Goal: Register for event/course

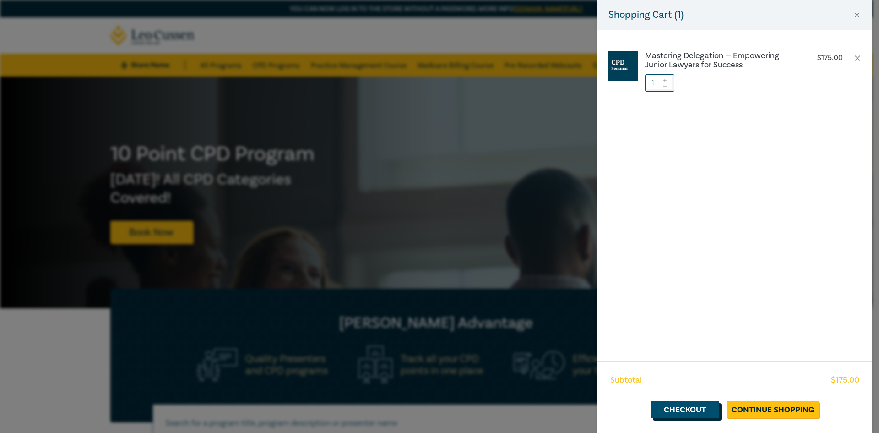
click at [691, 406] on link "Checkout" at bounding box center [684, 409] width 69 height 17
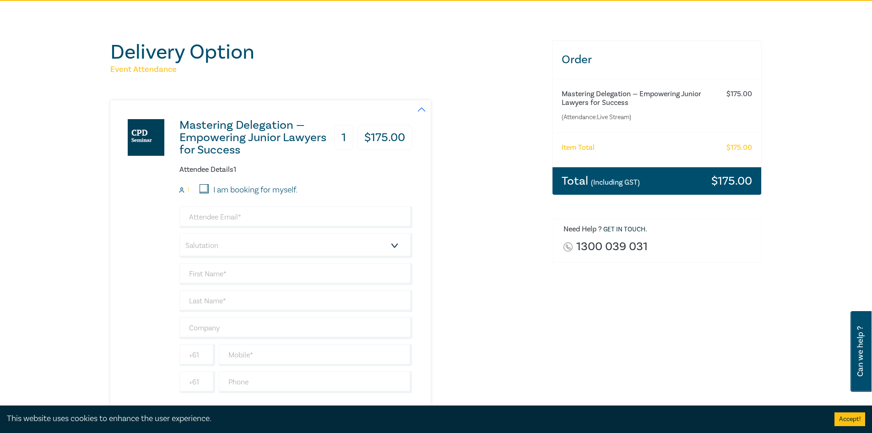
scroll to position [92, 0]
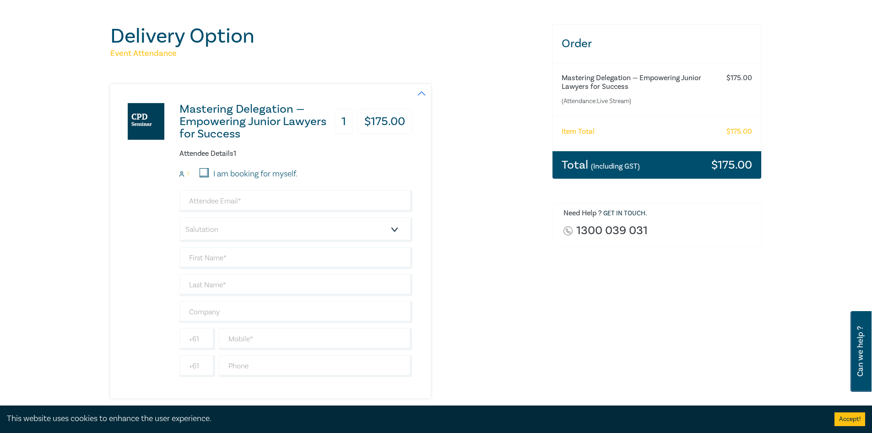
click at [208, 170] on input "I am booking for myself." at bounding box center [204, 172] width 9 height 9
checkbox input "true"
type input "[EMAIL_ADDRESS][DOMAIN_NAME]"
type input "[PERSON_NAME]"
type input "Wood"
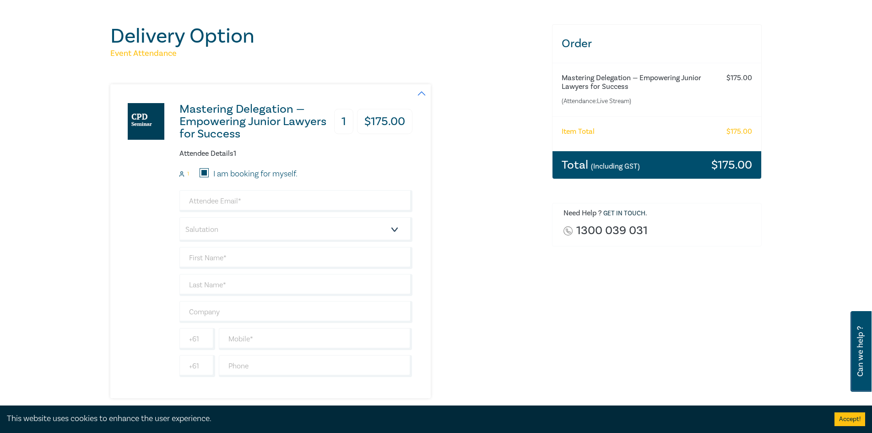
type input "425704739"
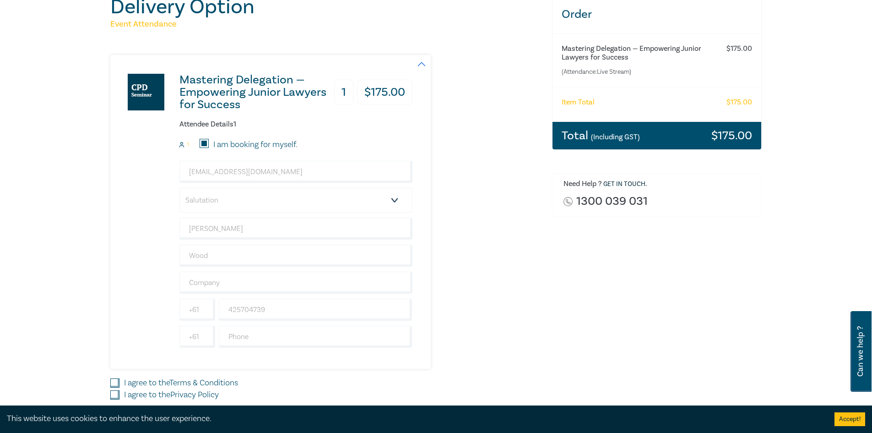
scroll to position [137, 0]
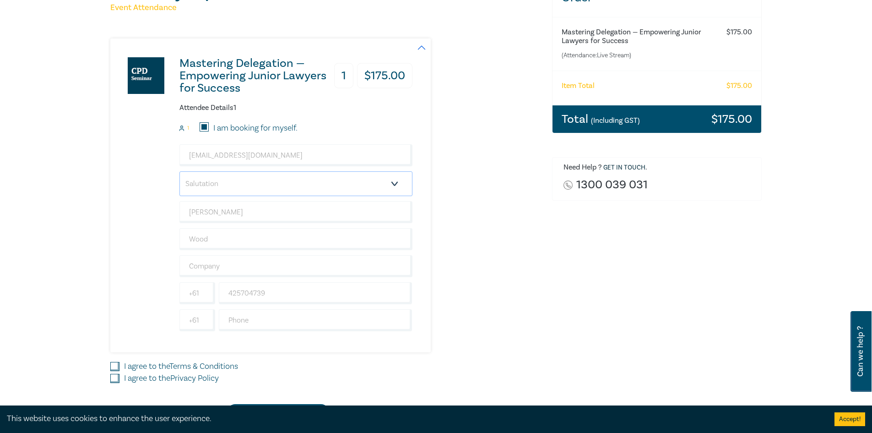
click at [249, 184] on select "Salutation Mr. Mrs. Ms. Miss Dr. Prof. Other" at bounding box center [295, 183] width 233 height 25
select select "Mr."
click at [179, 171] on select "Salutation Mr. Mrs. Ms. Miss Dr. Prof. Other" at bounding box center [295, 183] width 233 height 25
click at [240, 212] on input "[PERSON_NAME]" at bounding box center [295, 212] width 233 height 22
click at [520, 257] on div "Mastering Delegation — Empowering Junior Lawyers for Success 1 $ 175.00 Attende…" at bounding box center [325, 195] width 431 height 314
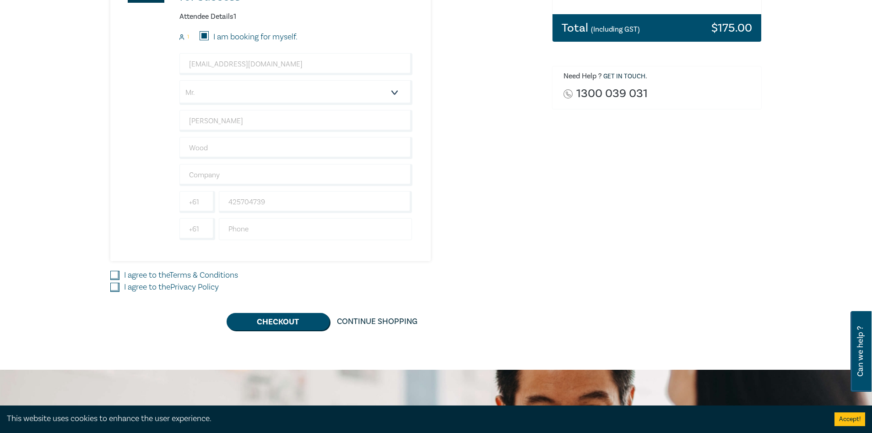
scroll to position [229, 0]
click at [314, 176] on input "text" at bounding box center [295, 174] width 233 height 22
type input "[DEMOGRAPHIC_DATA] Migration Lawyers"
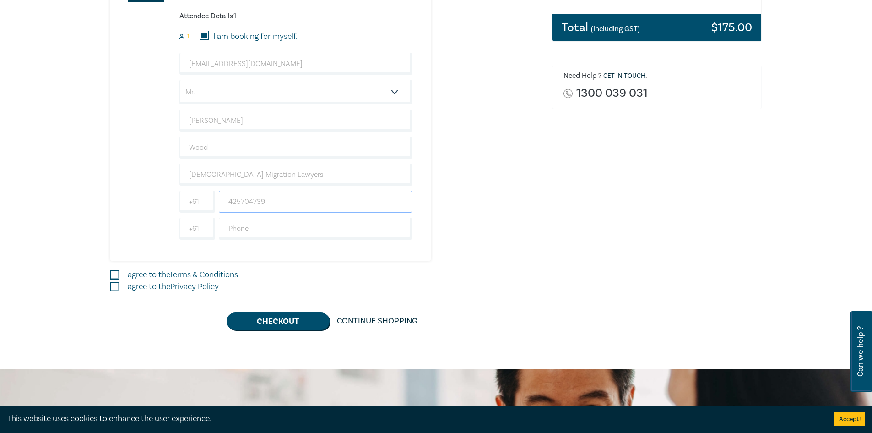
click at [275, 201] on input "425704739" at bounding box center [316, 201] width 194 height 22
click at [241, 227] on input "text" at bounding box center [316, 228] width 194 height 22
click at [519, 230] on div "Mastering Delegation — Empowering Junior Lawyers for Success 1 $ 175.00 Attende…" at bounding box center [325, 104] width 431 height 314
click at [115, 270] on input "I agree to the Terms & Conditions" at bounding box center [114, 274] width 9 height 9
checkbox input "true"
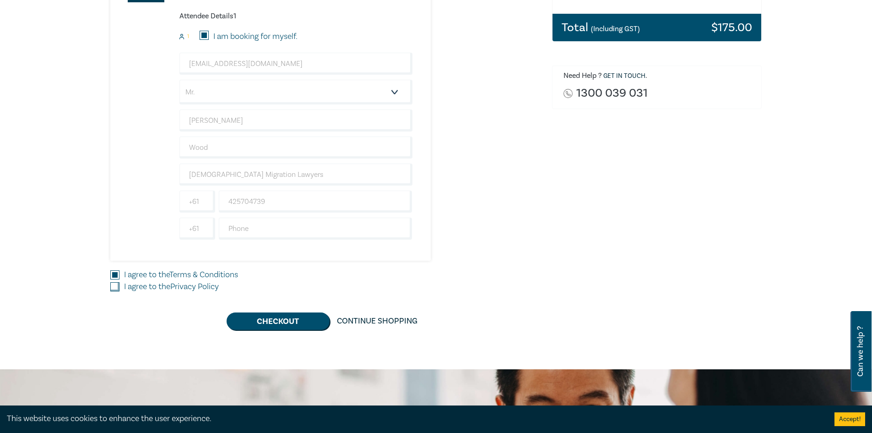
click at [113, 288] on input "I agree to the Privacy Policy" at bounding box center [114, 286] width 9 height 9
checkbox input "true"
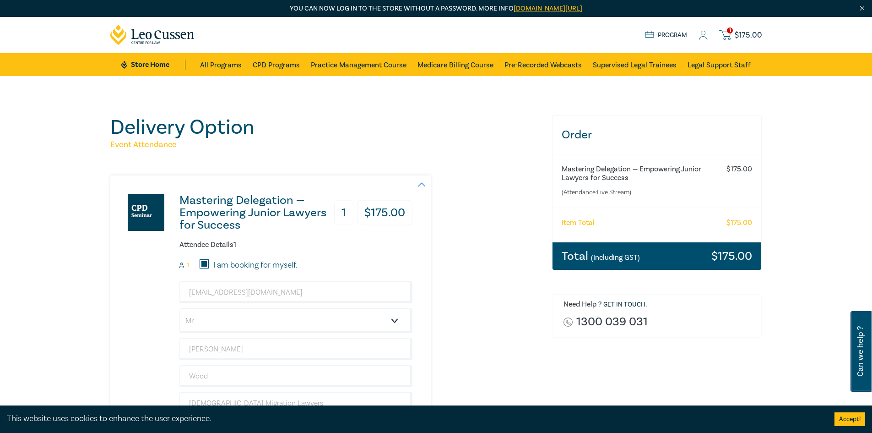
scroll to position [0, 0]
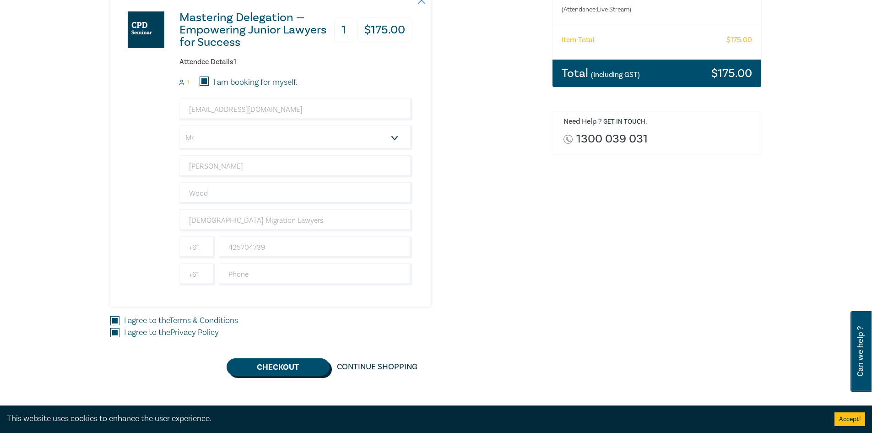
click at [285, 364] on button "Checkout" at bounding box center [278, 366] width 103 height 17
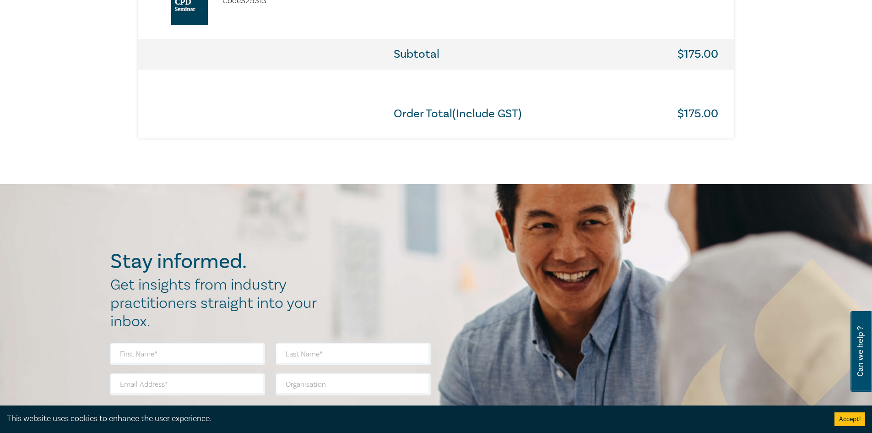
scroll to position [412, 0]
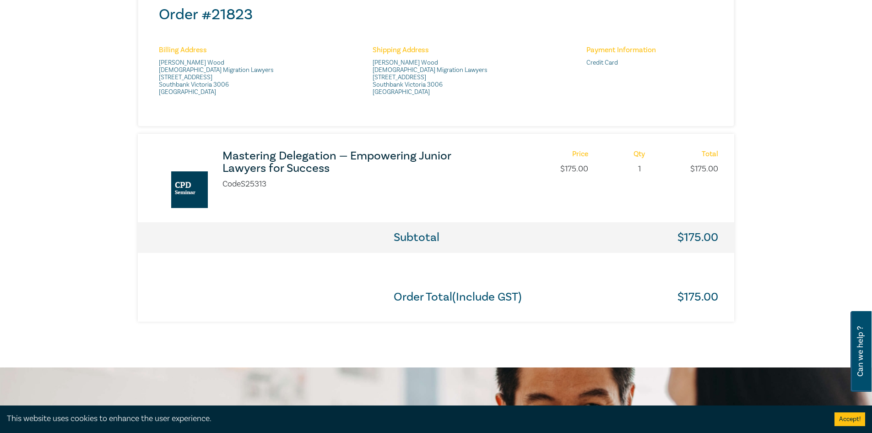
click at [275, 160] on h3 "Mastering Delegation — Empowering Junior Lawyers for Success" at bounding box center [343, 162] width 243 height 25
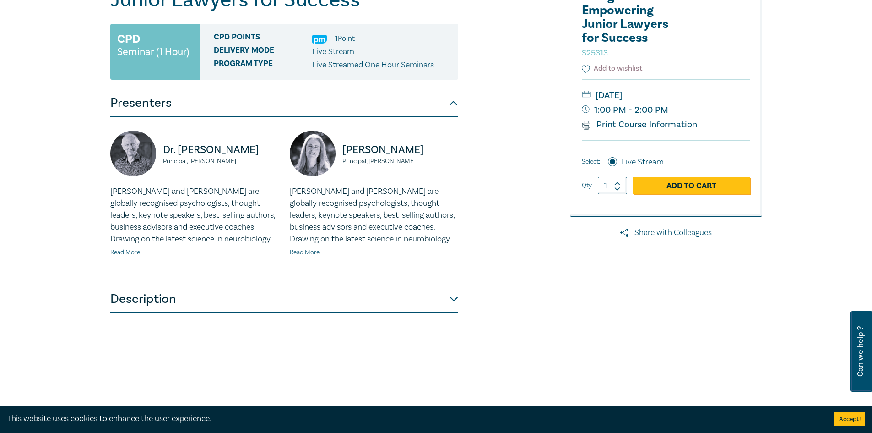
scroll to position [137, 0]
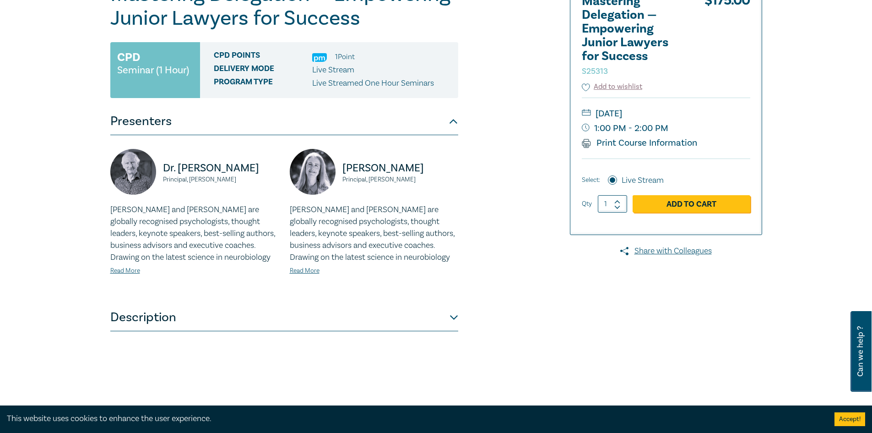
drag, startPoint x: 250, startPoint y: 182, endPoint x: 160, endPoint y: 162, distance: 92.4
click at [160, 162] on div "Dr. Bob Murray Principal, Fortinberry Murray" at bounding box center [194, 176] width 168 height 55
copy div "Dr. Bob Murray Principal, Fortinberry Murray"
drag, startPoint x: 447, startPoint y: 168, endPoint x: 341, endPoint y: 168, distance: 105.7
click at [341, 168] on div "Dr. Alicia Fortinberry Principal, Fortinberry Murray" at bounding box center [374, 176] width 168 height 55
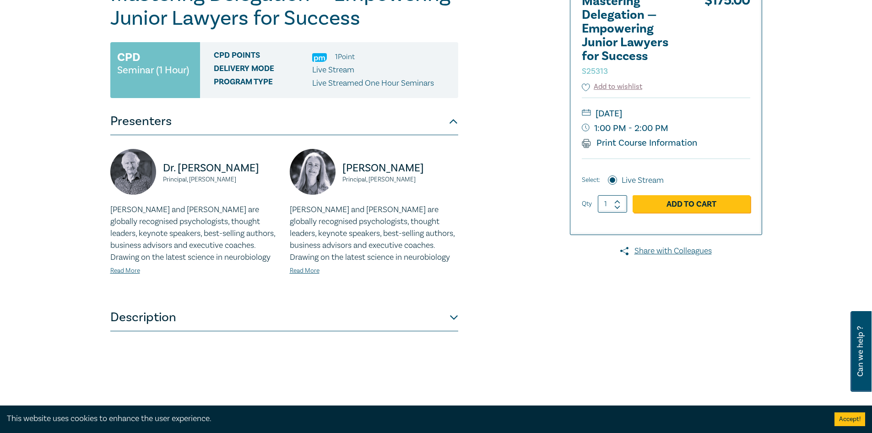
drag, startPoint x: 427, startPoint y: 182, endPoint x: 340, endPoint y: 168, distance: 88.5
click at [340, 168] on div "Dr. Alicia Fortinberry Principal, Fortinberry Murray" at bounding box center [374, 176] width 168 height 55
copy div "Dr. Alicia Fortinberry Principal, Fortinberry Murray"
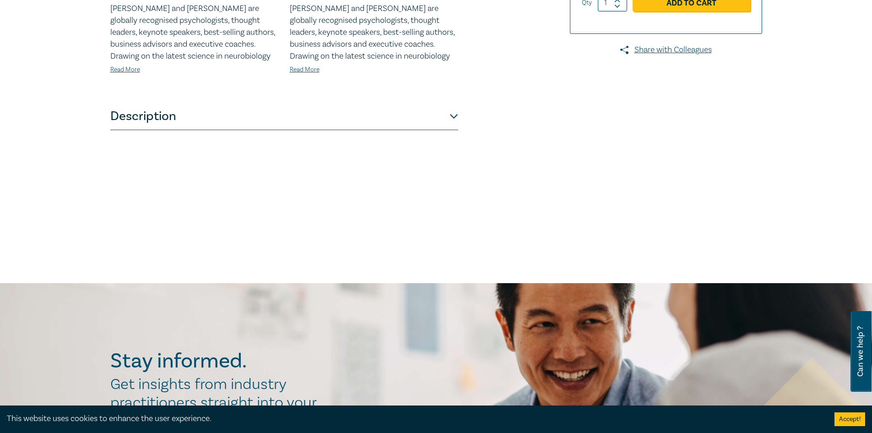
scroll to position [366, 0]
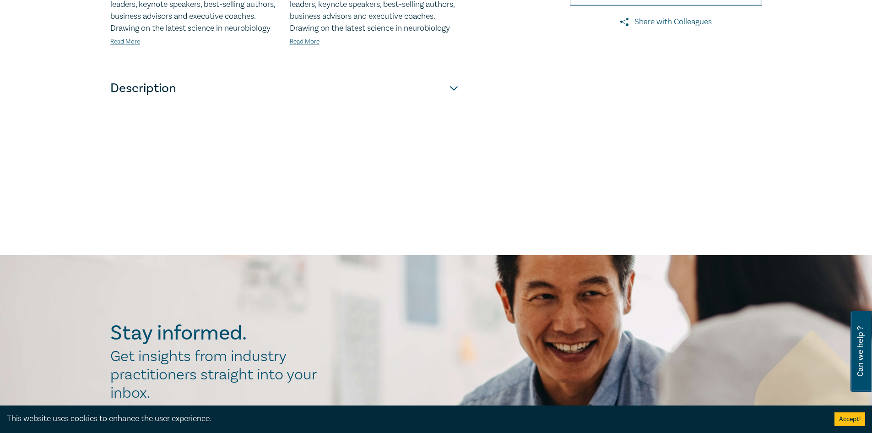
click at [439, 84] on button "Description" at bounding box center [284, 88] width 348 height 27
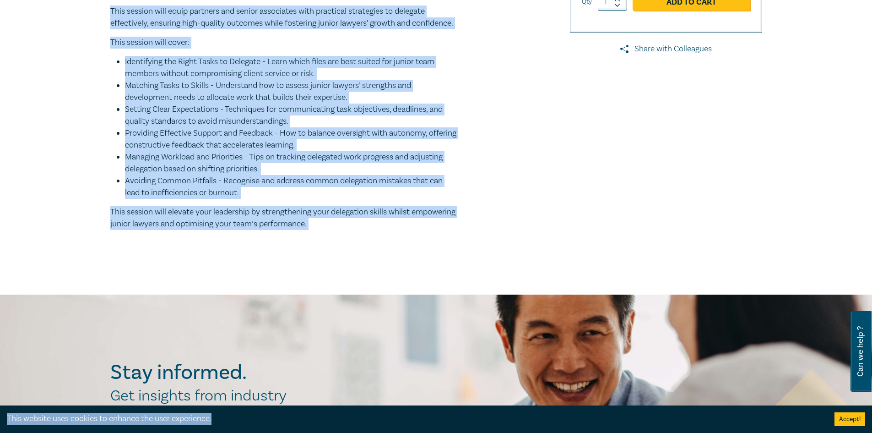
scroll to position [369, 0]
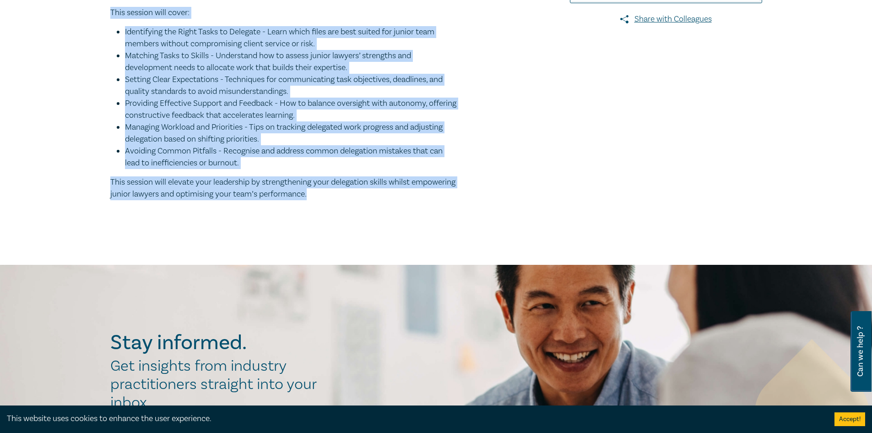
drag, startPoint x: 92, startPoint y: 138, endPoint x: 357, endPoint y: 212, distance: 275.1
copy div "Delegation is more than just handing off tasks. It’s a critical leadership skil…"
click at [360, 200] on p "This session will elevate your leadership by strengthening your delegation skil…" at bounding box center [284, 188] width 348 height 24
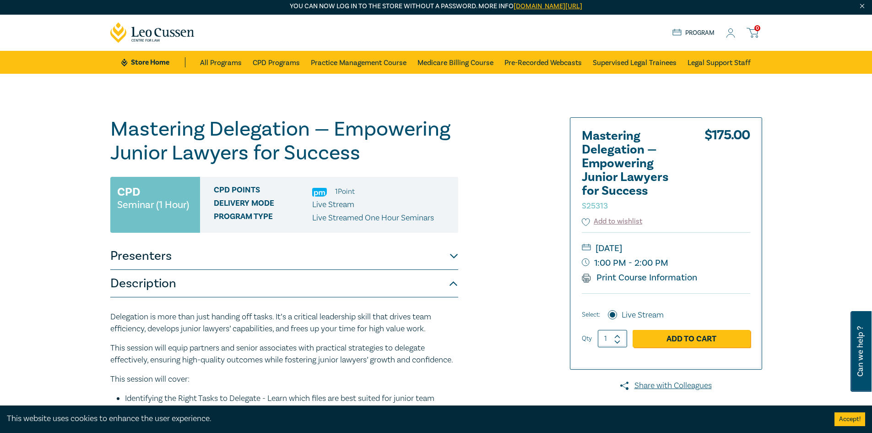
scroll to position [0, 0]
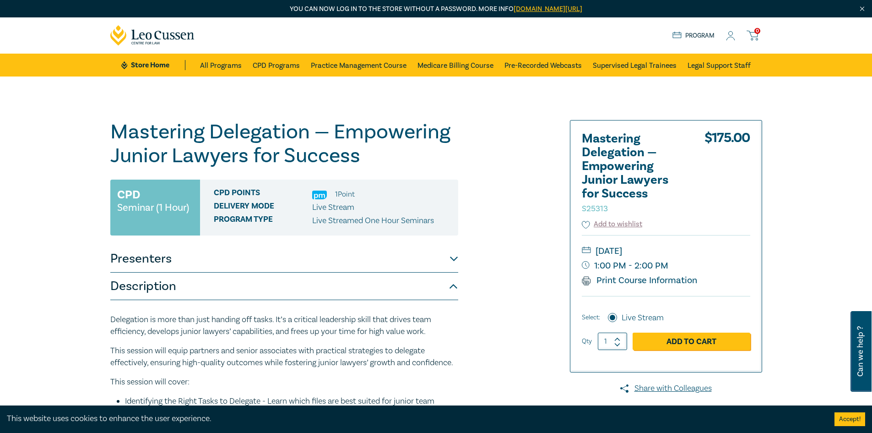
click at [472, 133] on div "Mastering Delegation — Empowering Junior Lawyers for Success S25313 CPD Seminar…" at bounding box center [326, 355] width 442 height 470
click at [225, 216] on span "Program type" at bounding box center [263, 221] width 98 height 12
click at [397, 223] on p "Live Streamed One Hour Seminars" at bounding box center [373, 221] width 122 height 12
